Goal: Task Accomplishment & Management: Manage account settings

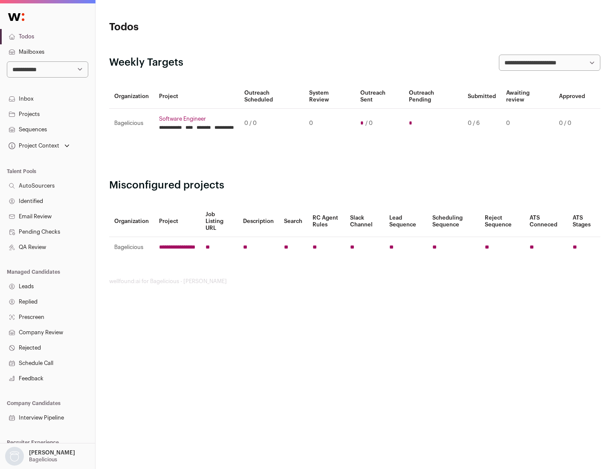
click at [47, 114] on link "Projects" at bounding box center [47, 114] width 95 height 15
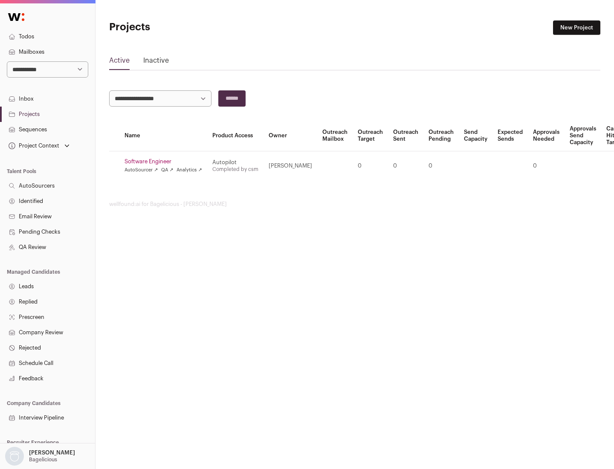
click at [166, 162] on link "Software Engineer" at bounding box center [164, 161] width 78 height 7
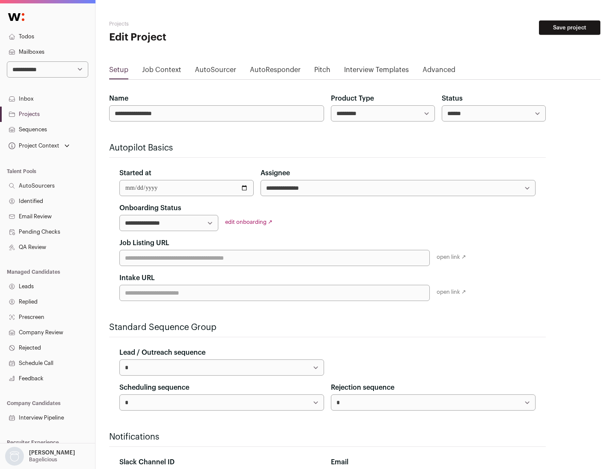
click at [570, 28] on button "Save project" at bounding box center [569, 27] width 61 height 15
